Goal: Information Seeking & Learning: Understand process/instructions

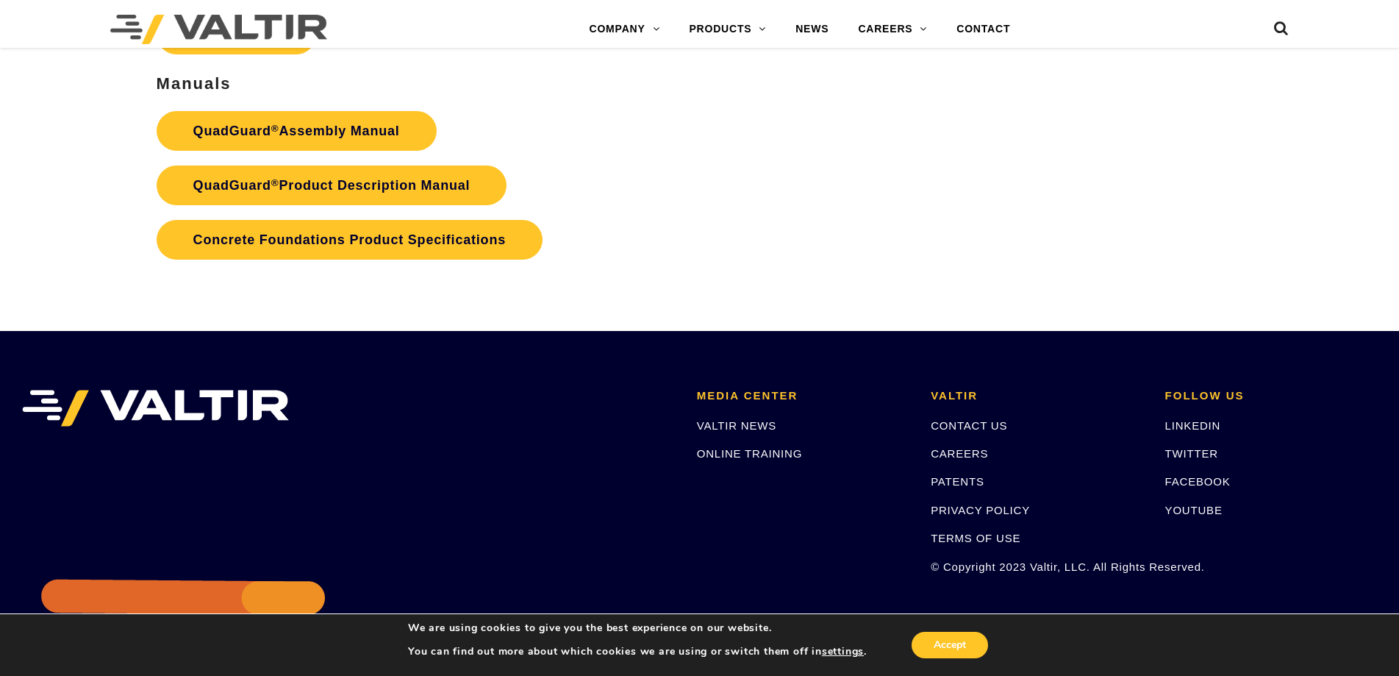
scroll to position [3162, 0]
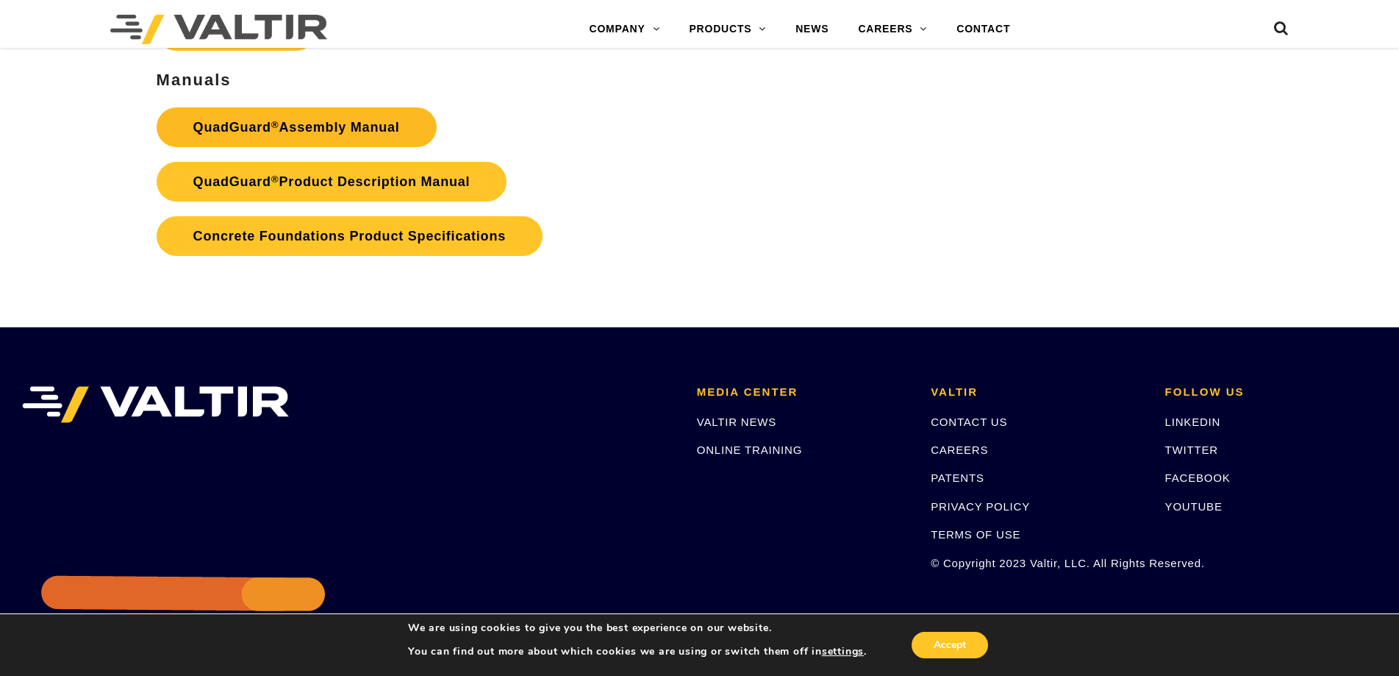
click at [379, 118] on link "QuadGuard ® Assembly Manual" at bounding box center [297, 127] width 280 height 40
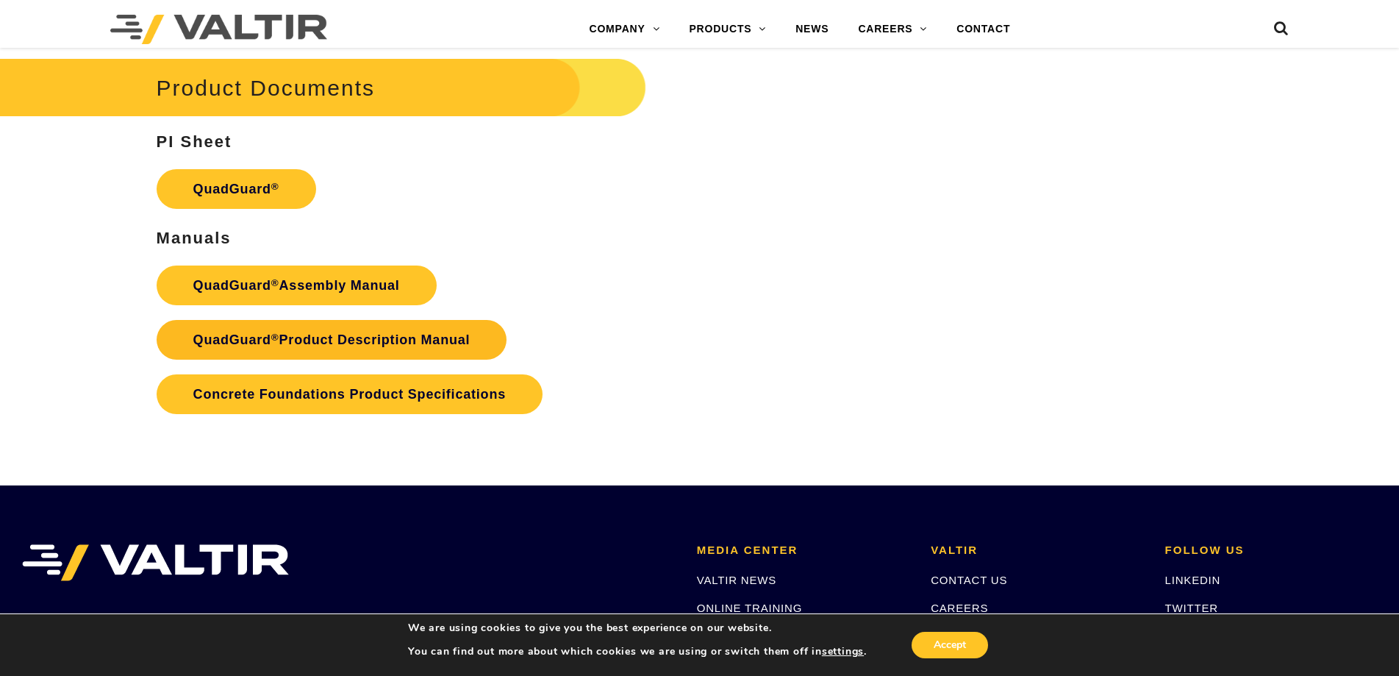
scroll to position [2887, 0]
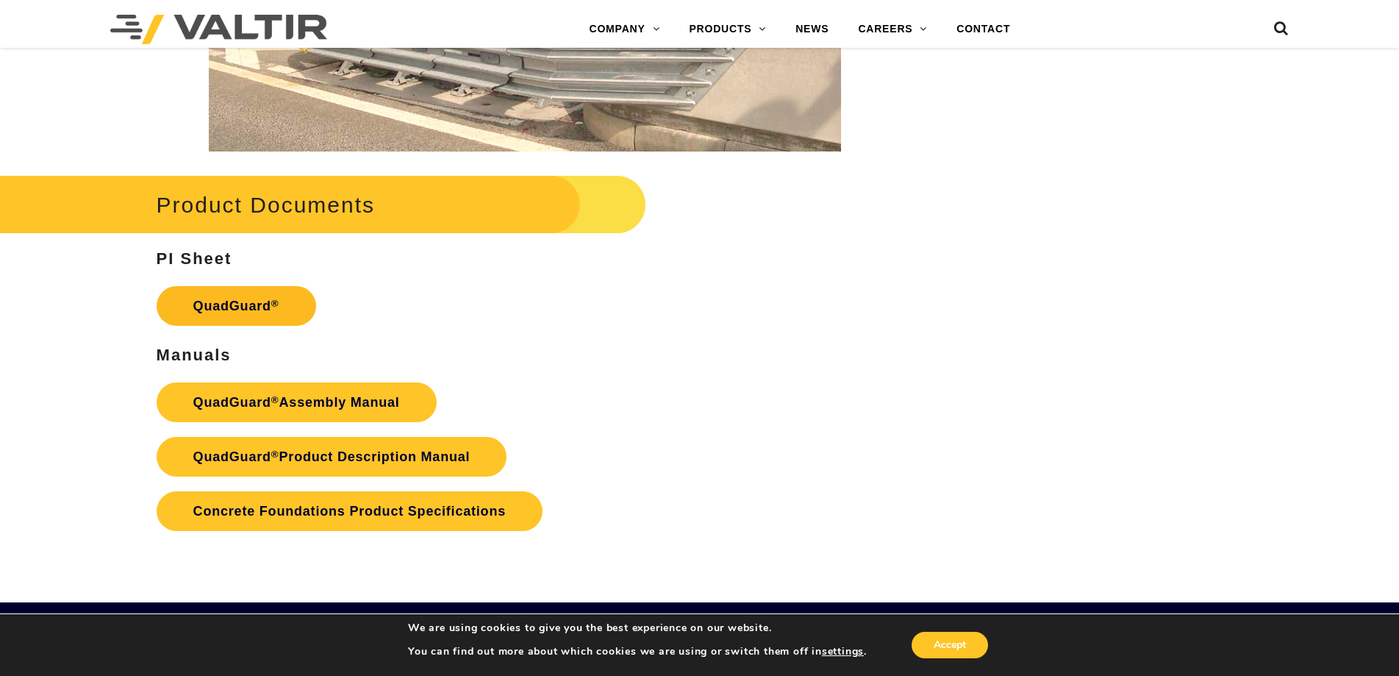
click at [268, 300] on link "QuadGuard ®" at bounding box center [237, 306] width 160 height 40
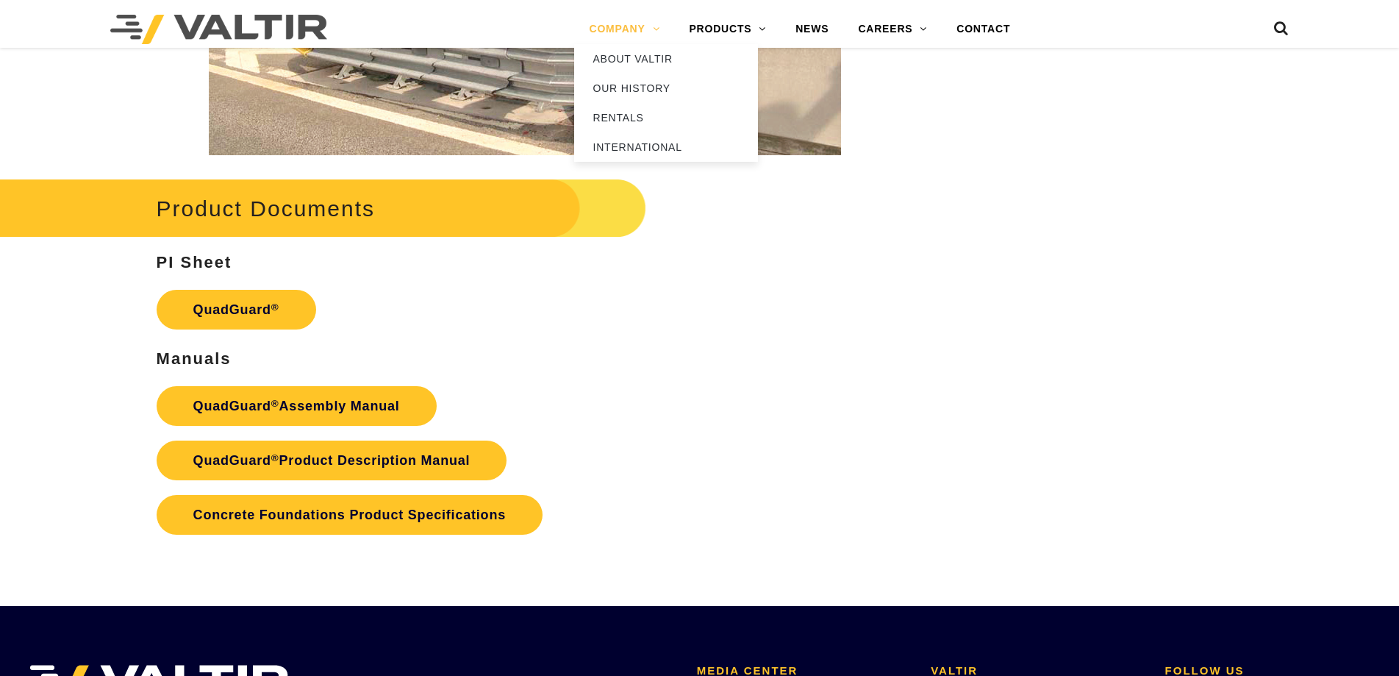
scroll to position [2887, 0]
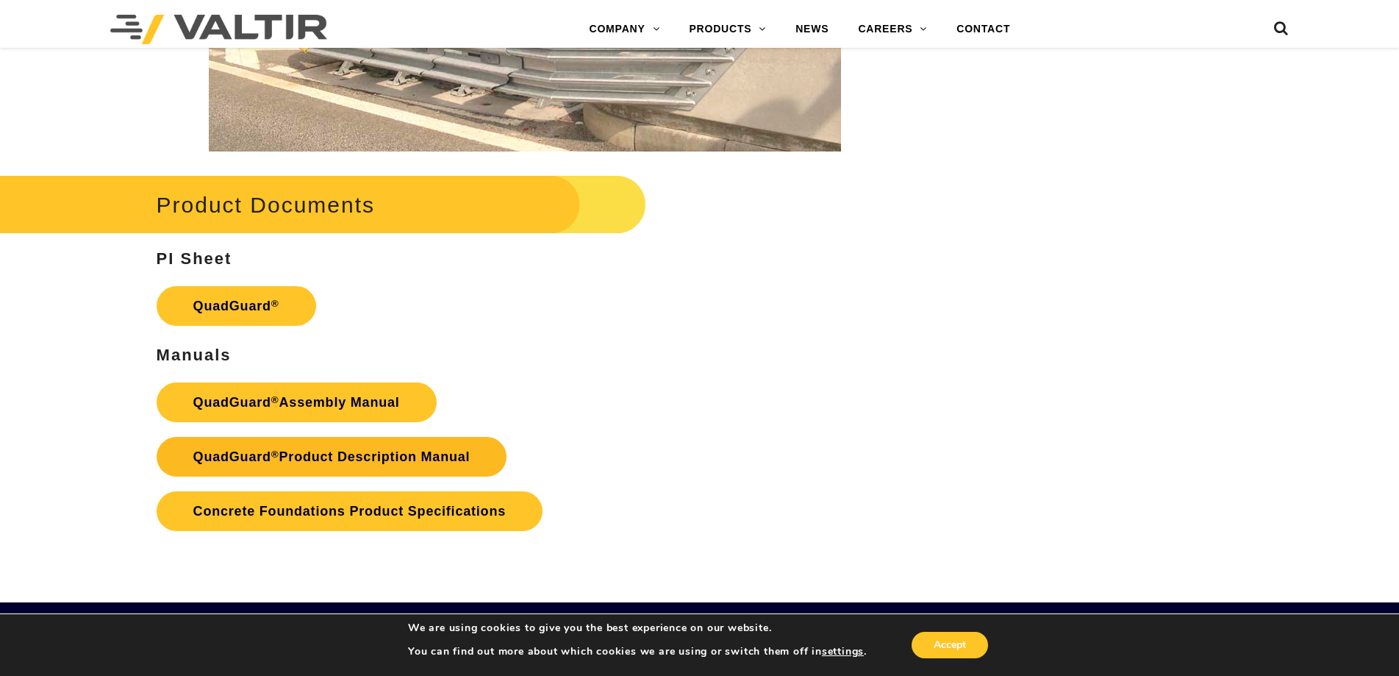
click at [349, 460] on link "QuadGuard ® Product Description Manual" at bounding box center [332, 457] width 351 height 40
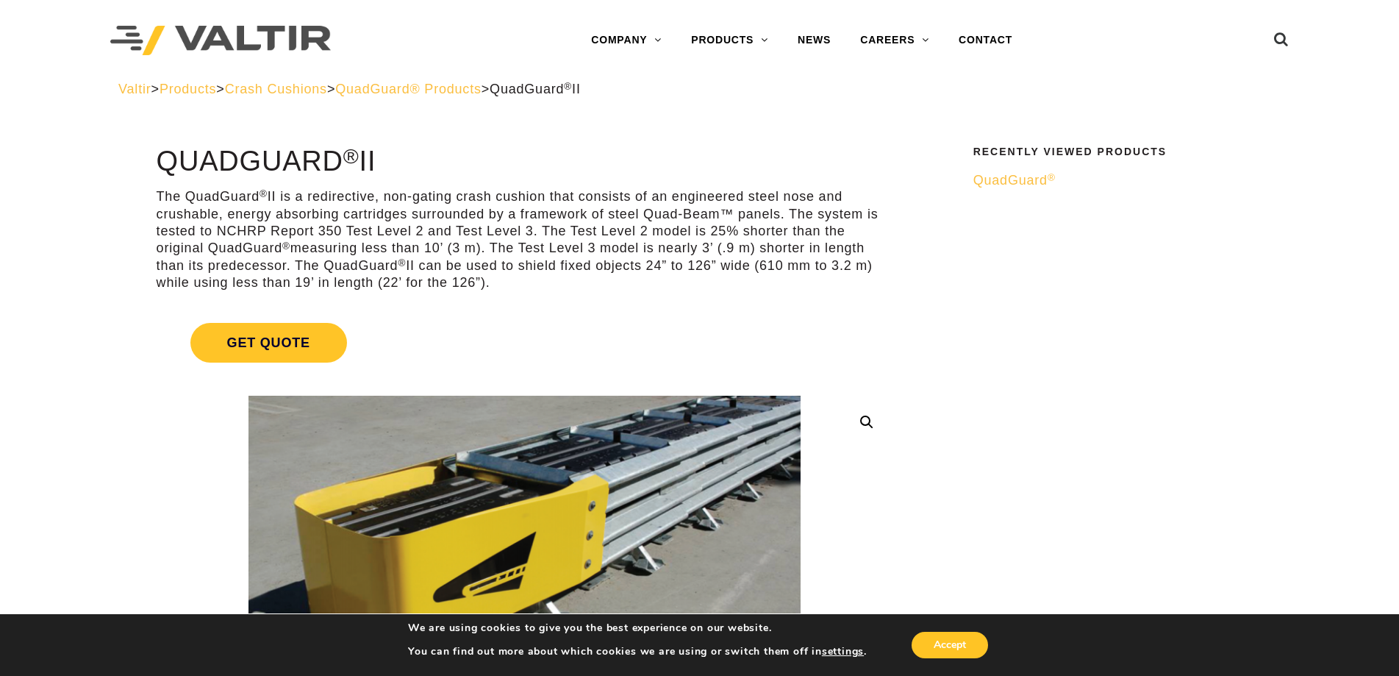
click at [482, 90] on span "QuadGuard® Products" at bounding box center [408, 89] width 146 height 15
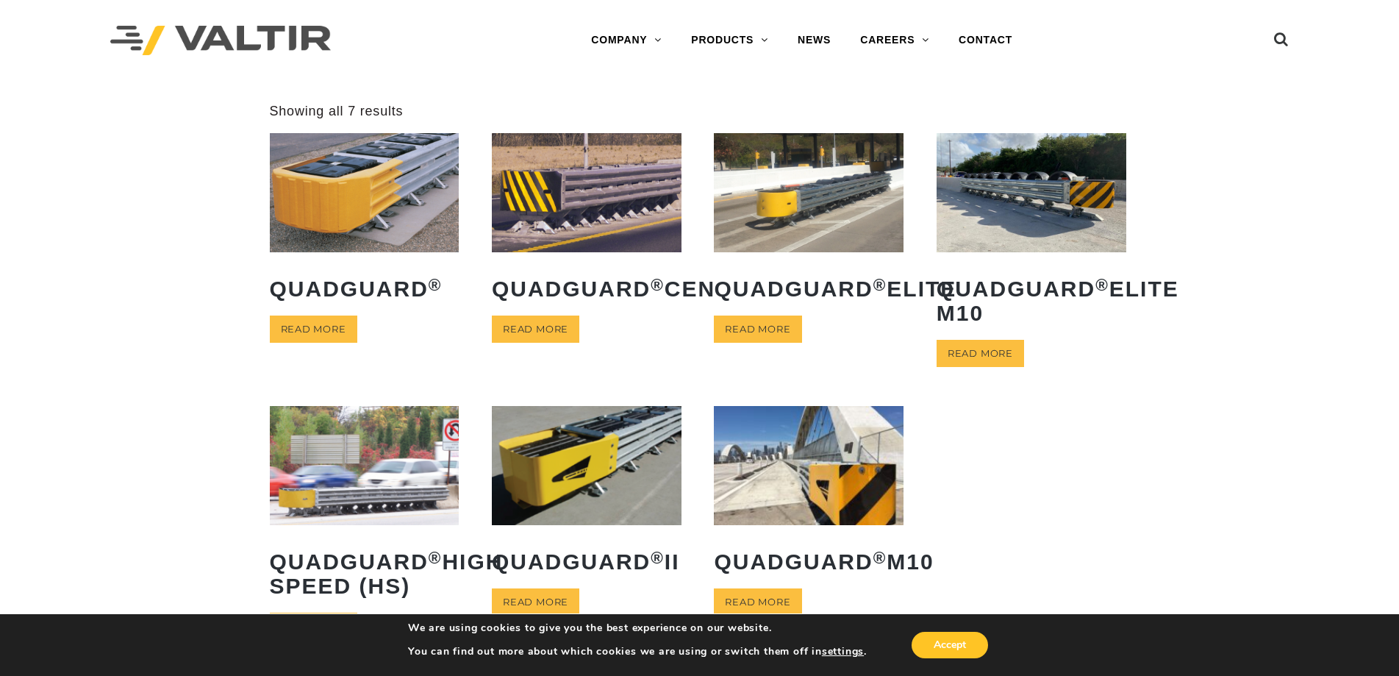
click at [346, 213] on img at bounding box center [365, 192] width 190 height 118
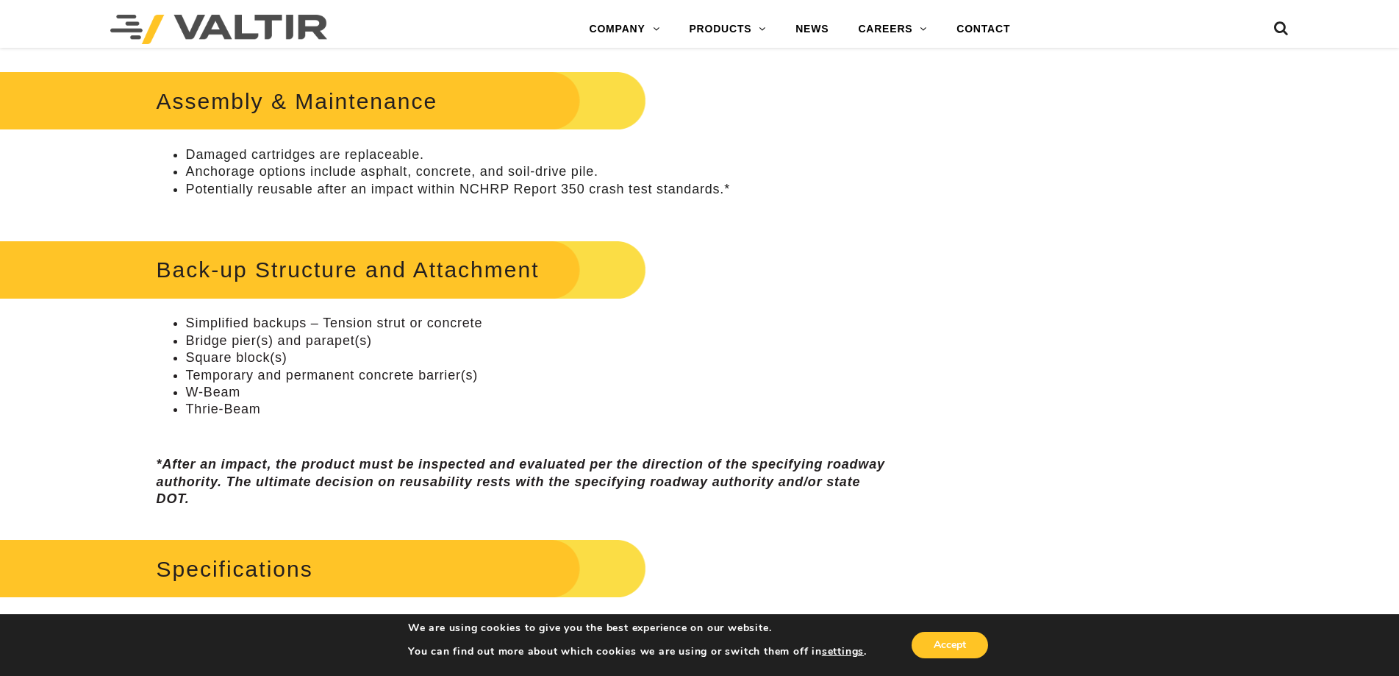
scroll to position [882, 0]
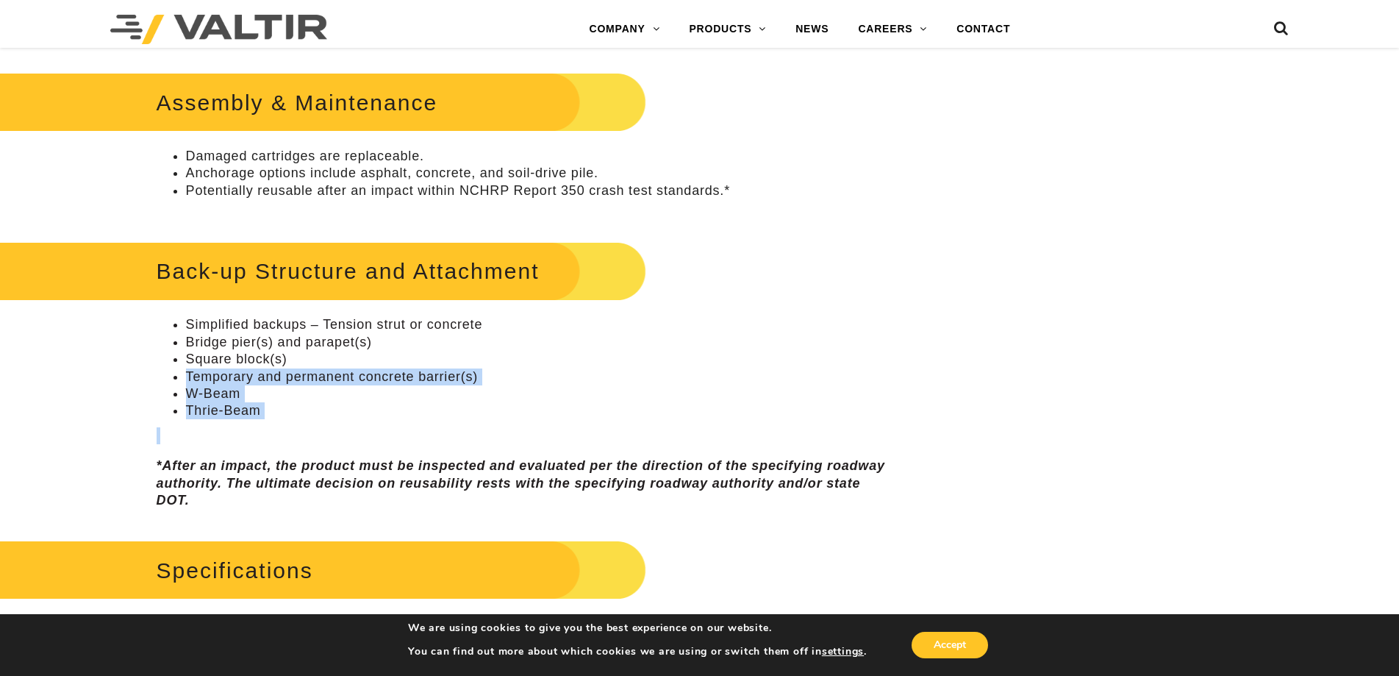
drag, startPoint x: 307, startPoint y: 356, endPoint x: 293, endPoint y: 443, distance: 88.7
click at [290, 443] on div "Assembly & Maintenance Damaged cartridges are replaceable. Anchorage options in…" at bounding box center [525, 288] width 737 height 441
click at [302, 452] on div "Assembly & Maintenance Damaged cartridges are replaceable. Anchorage options in…" at bounding box center [525, 288] width 737 height 441
click at [317, 488] on em "*After an impact, the product must be inspected and evaluated per the direction…" at bounding box center [521, 482] width 729 height 49
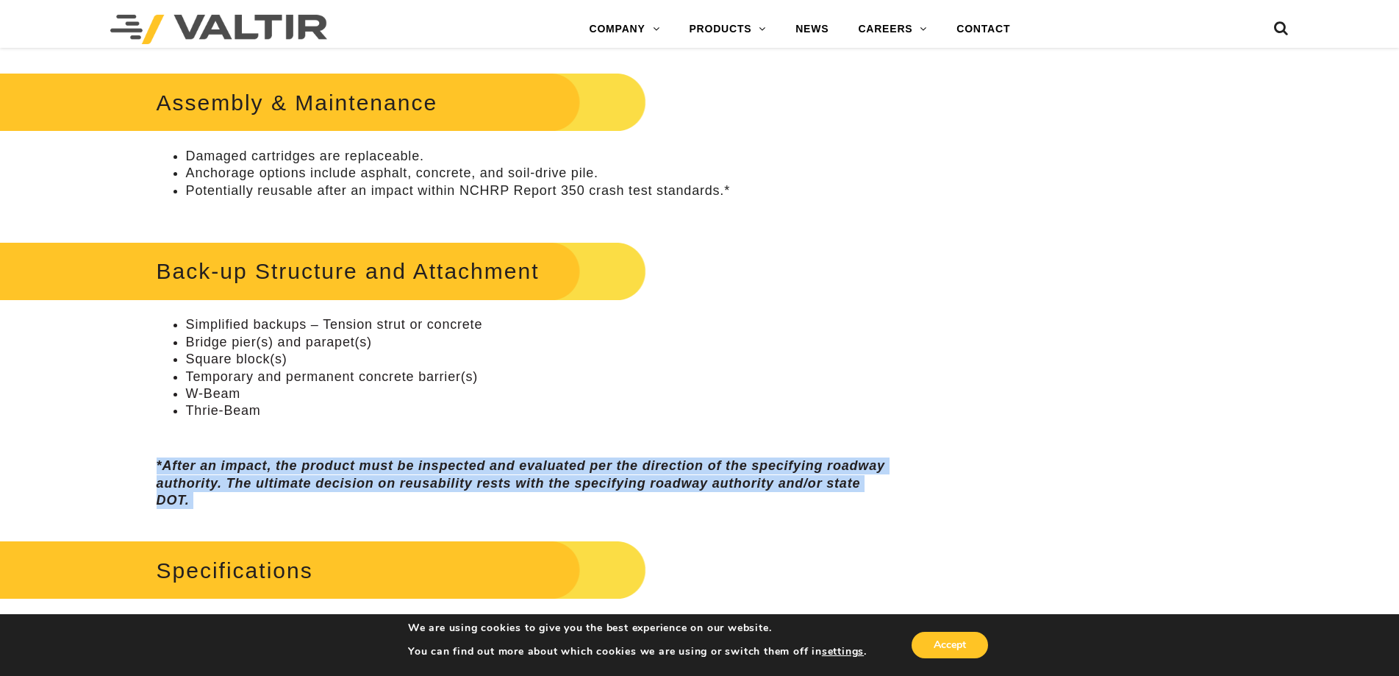
click at [317, 488] on em "*After an impact, the product must be inspected and evaluated per the direction…" at bounding box center [521, 482] width 729 height 49
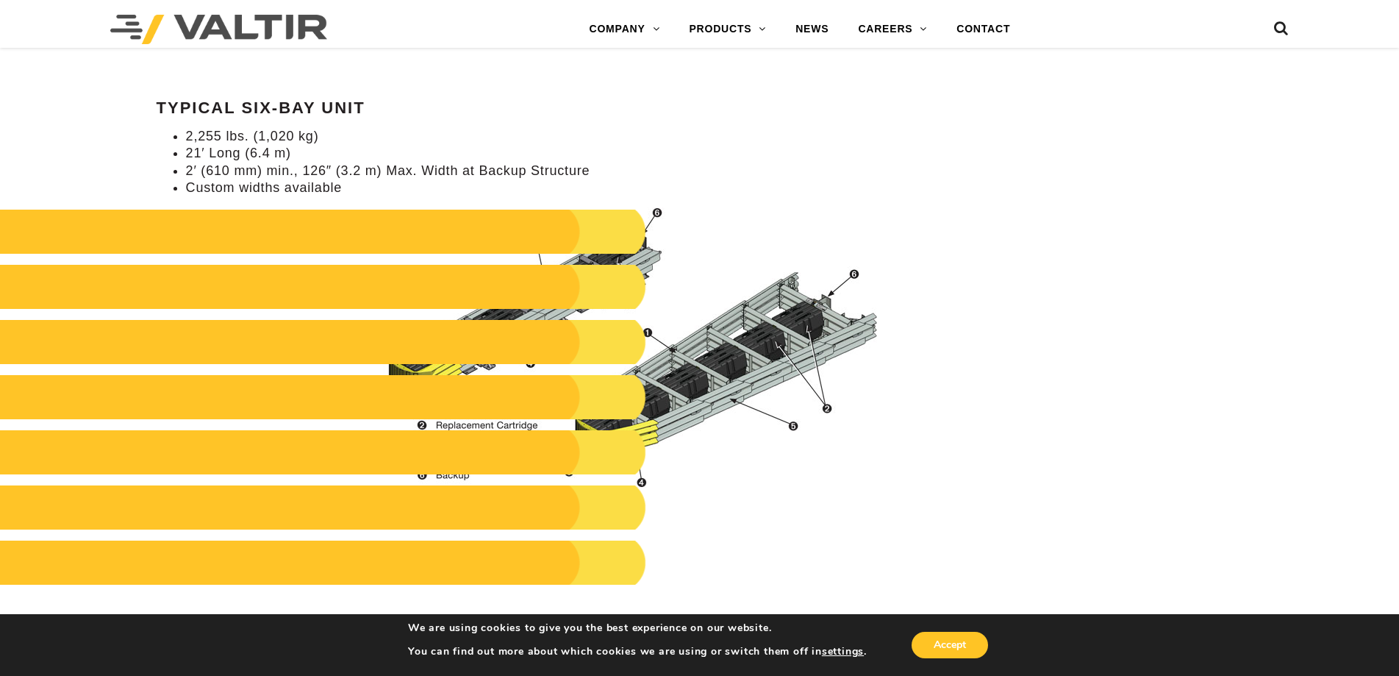
scroll to position [1618, 0]
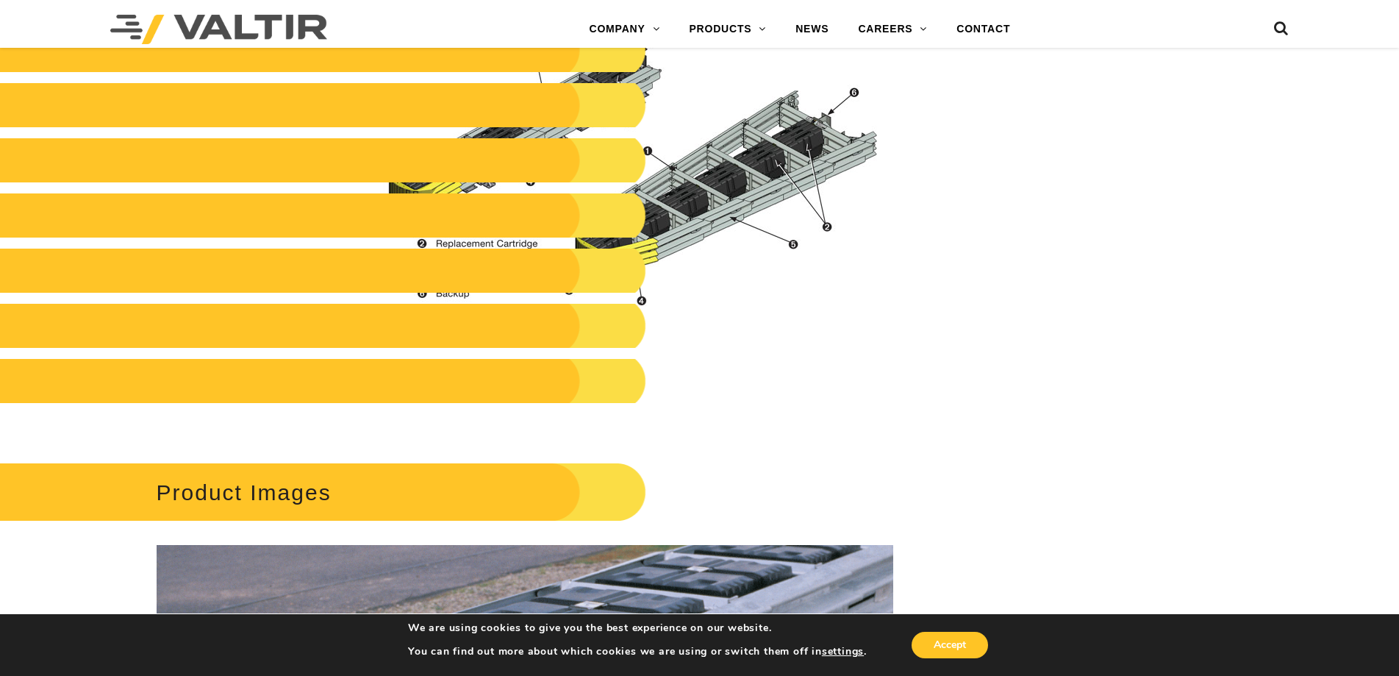
drag, startPoint x: 475, startPoint y: 249, endPoint x: 580, endPoint y: 314, distance: 123.5
click at [568, 310] on div "Specifications Typical Six-Bay Unit 2,255 lbs. (1,020 kg) 21′ Long (6.4 m) 2′ (…" at bounding box center [525, 116] width 737 height 631
drag, startPoint x: 867, startPoint y: 354, endPoint x: 482, endPoint y: 275, distance: 393.4
click at [482, 275] on div "Specifications Typical Six-Bay Unit 2,255 lbs. (1,020 kg) 21′ Long (6.4 m) 2′ (…" at bounding box center [525, 116] width 737 height 631
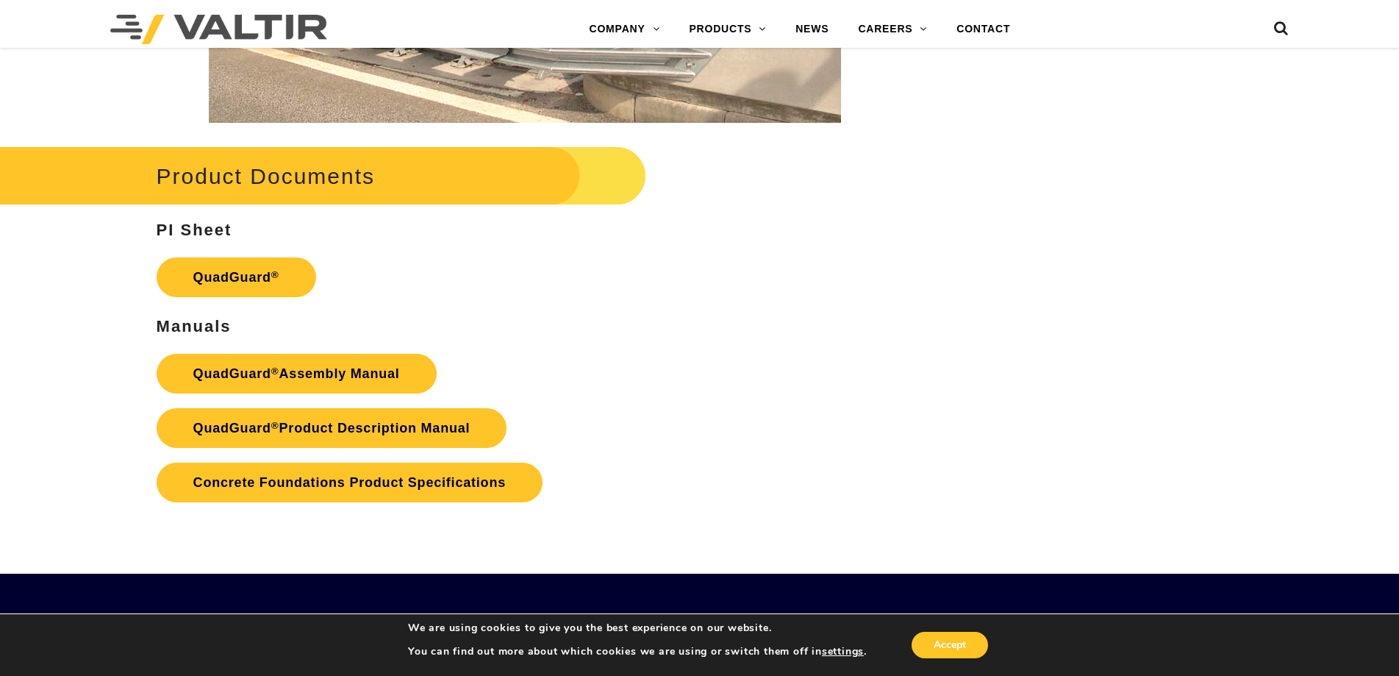
scroll to position [2941, 0]
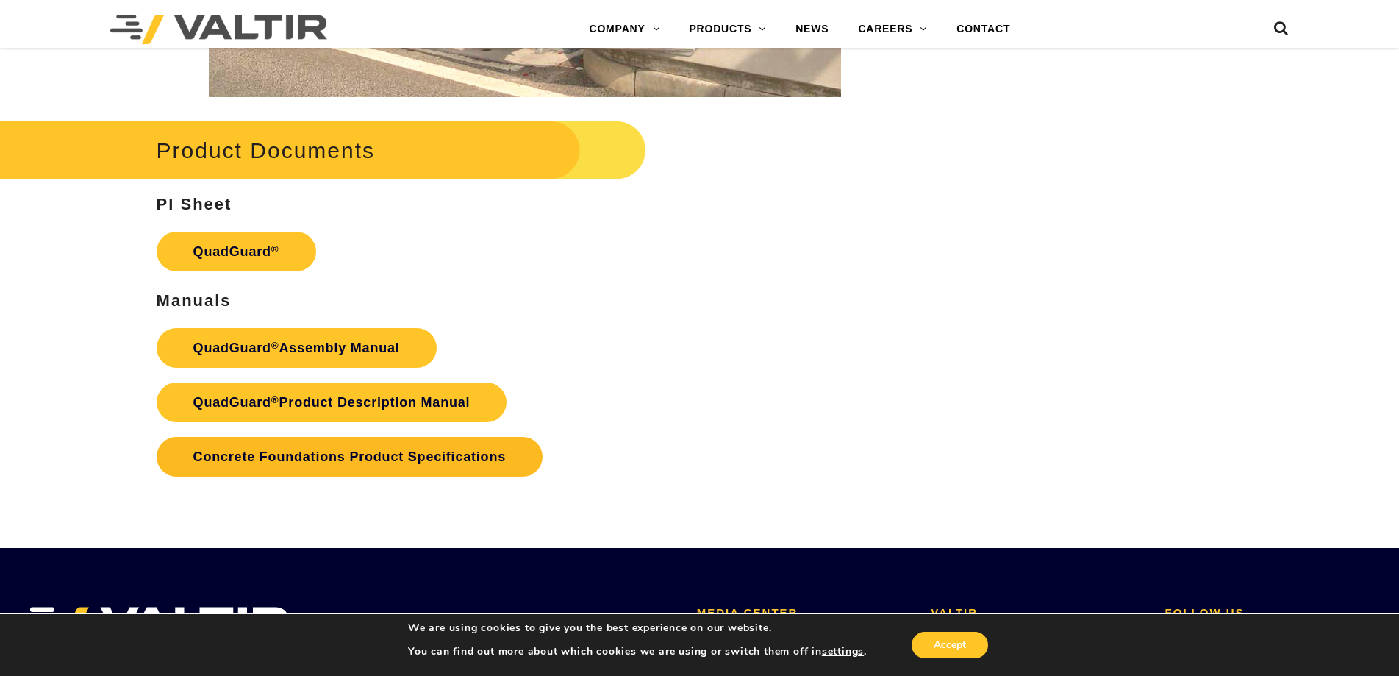
click at [394, 456] on link "Concrete Foundations Product Specifications" at bounding box center [350, 457] width 386 height 40
